Goal: Navigation & Orientation: Understand site structure

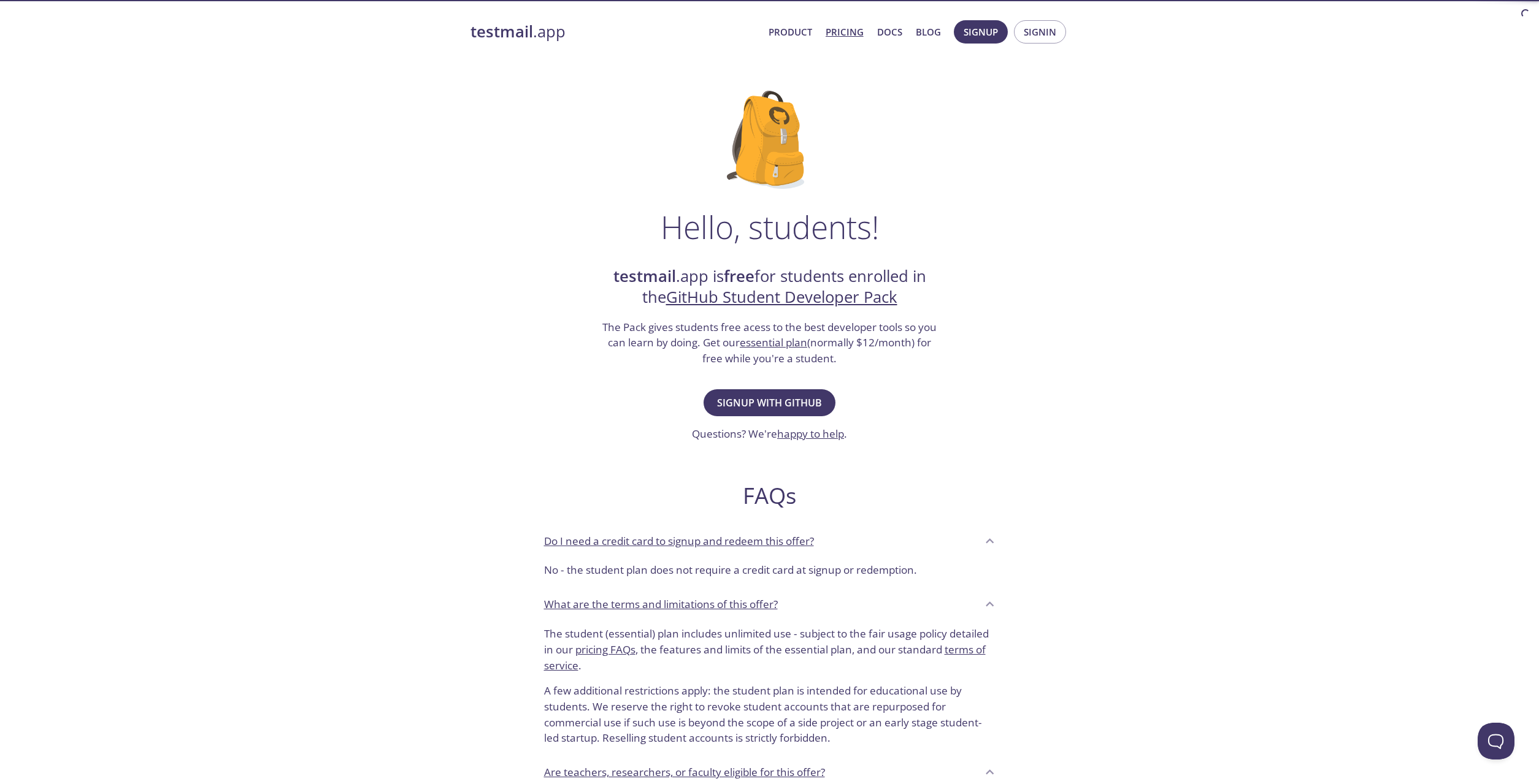
click at [842, 34] on link "Pricing" at bounding box center [844, 32] width 38 height 16
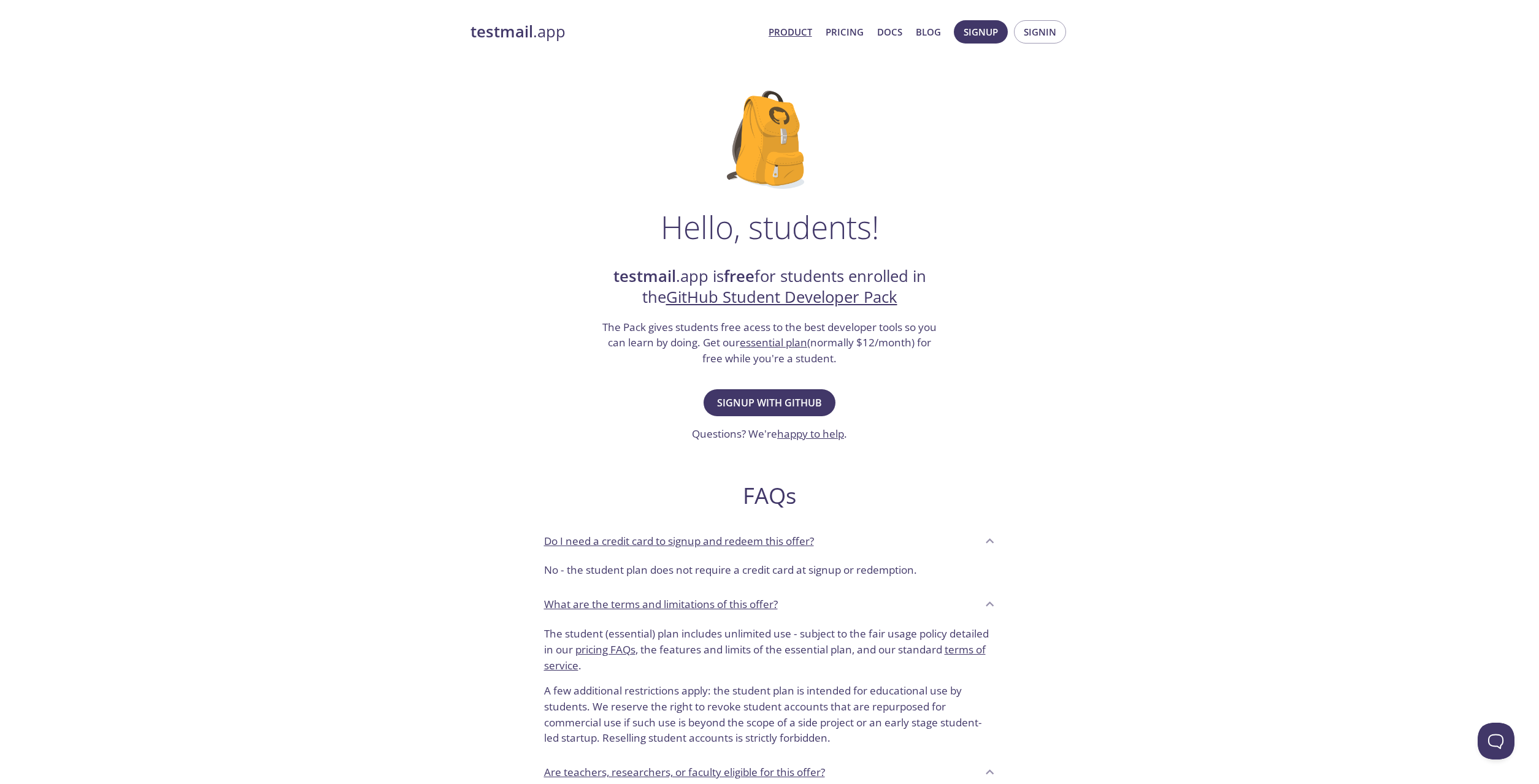
click at [786, 24] on link "Product" at bounding box center [790, 32] width 44 height 16
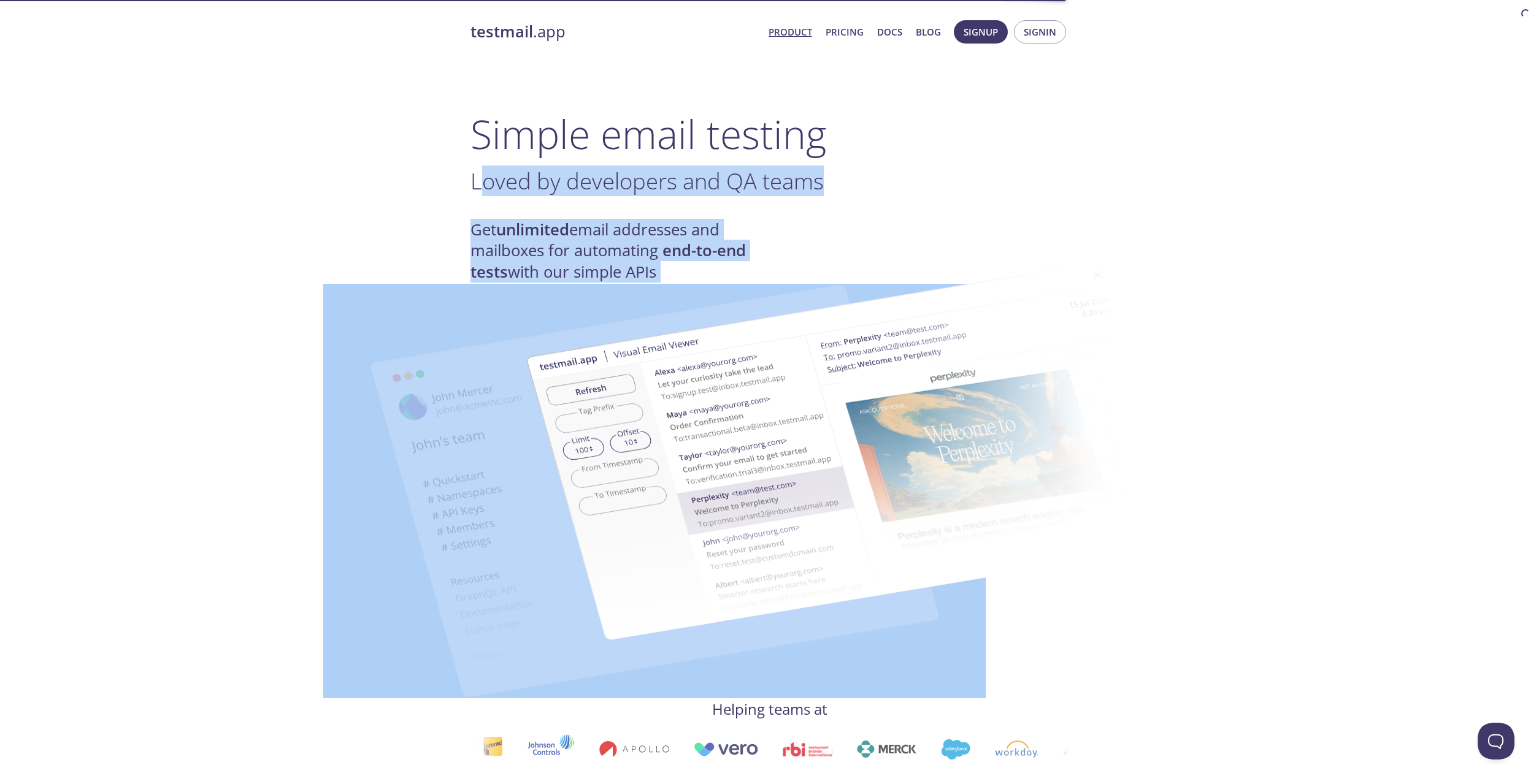
drag, startPoint x: 484, startPoint y: 191, endPoint x: 531, endPoint y: 248, distance: 73.9
click at [531, 248] on img at bounding box center [857, 451] width 663 height 415
click at [488, 223] on h4 "Get unlimited email addresses and mailboxes for automating end-to-end tests wit…" at bounding box center [620, 251] width 300 height 63
